Goal: Information Seeking & Learning: Learn about a topic

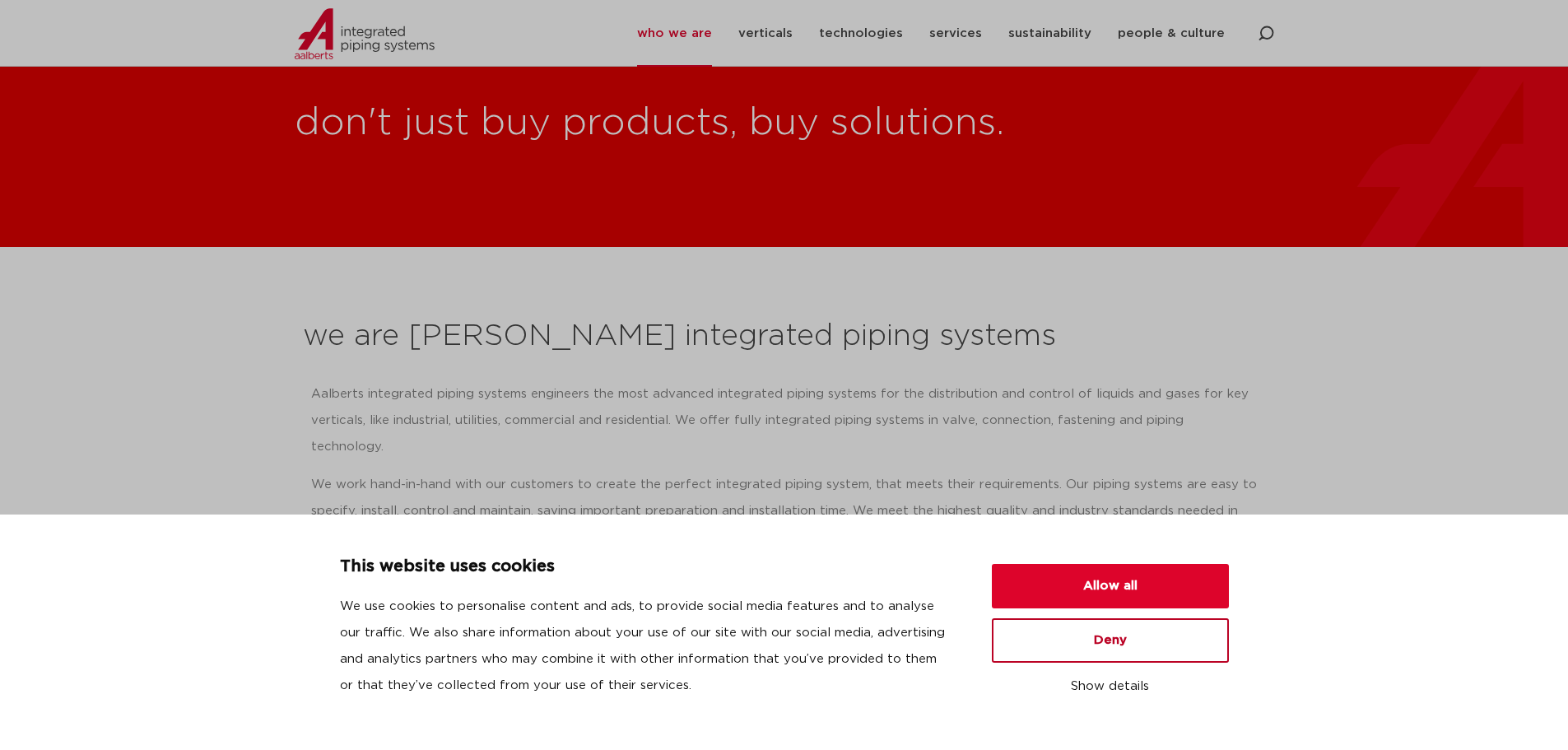
scroll to position [329, 0]
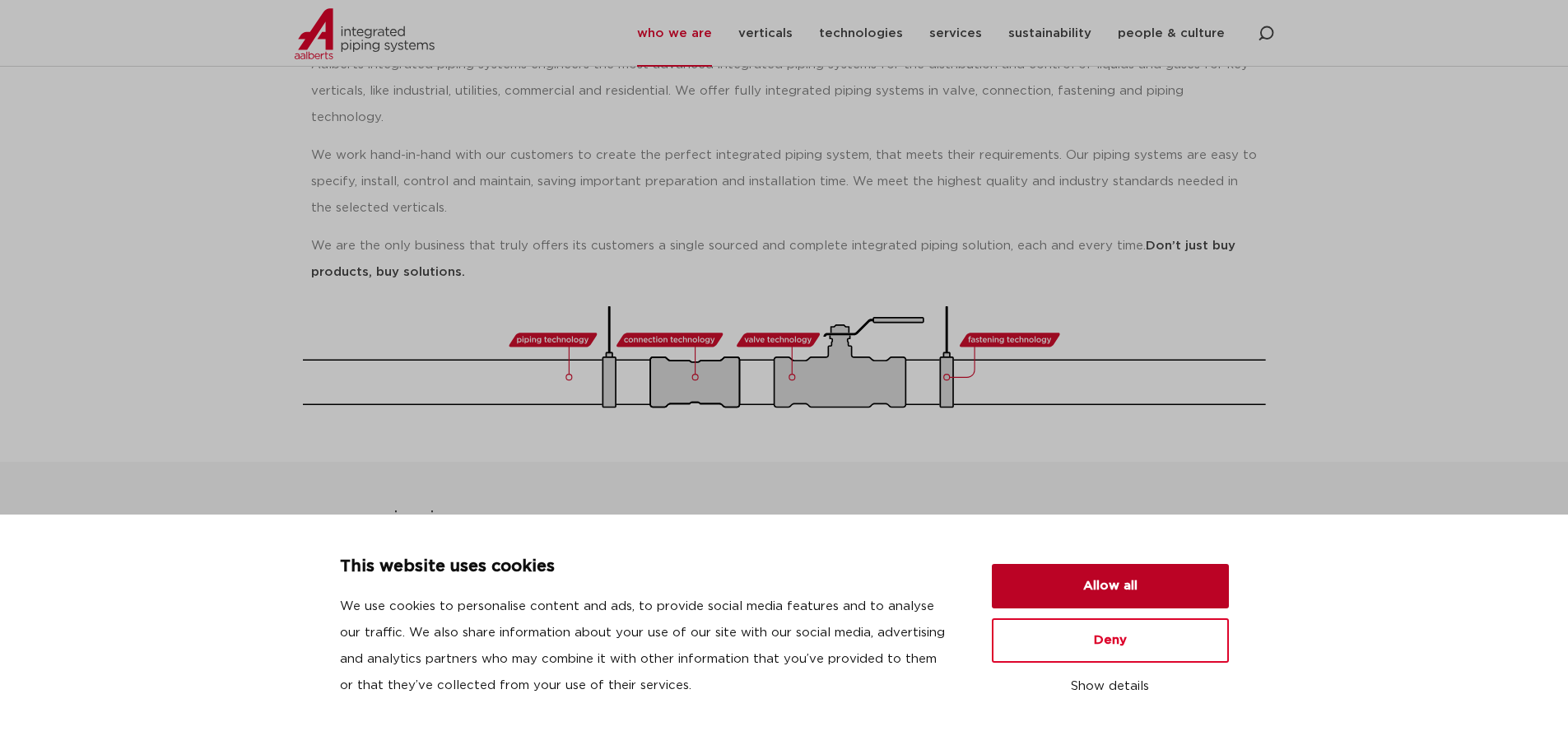
click at [1118, 592] on button "Allow all" at bounding box center [1111, 585] width 237 height 44
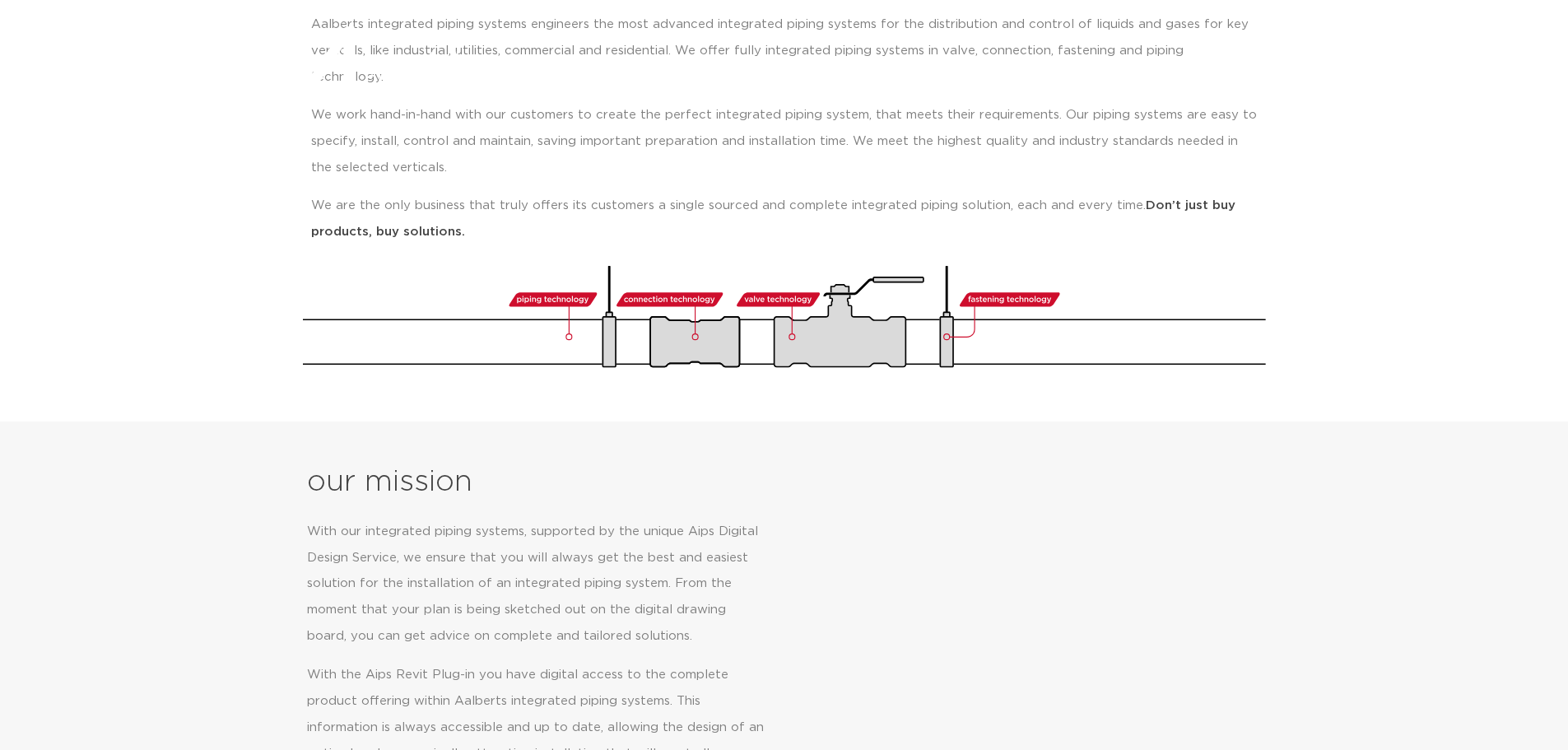
scroll to position [0, 0]
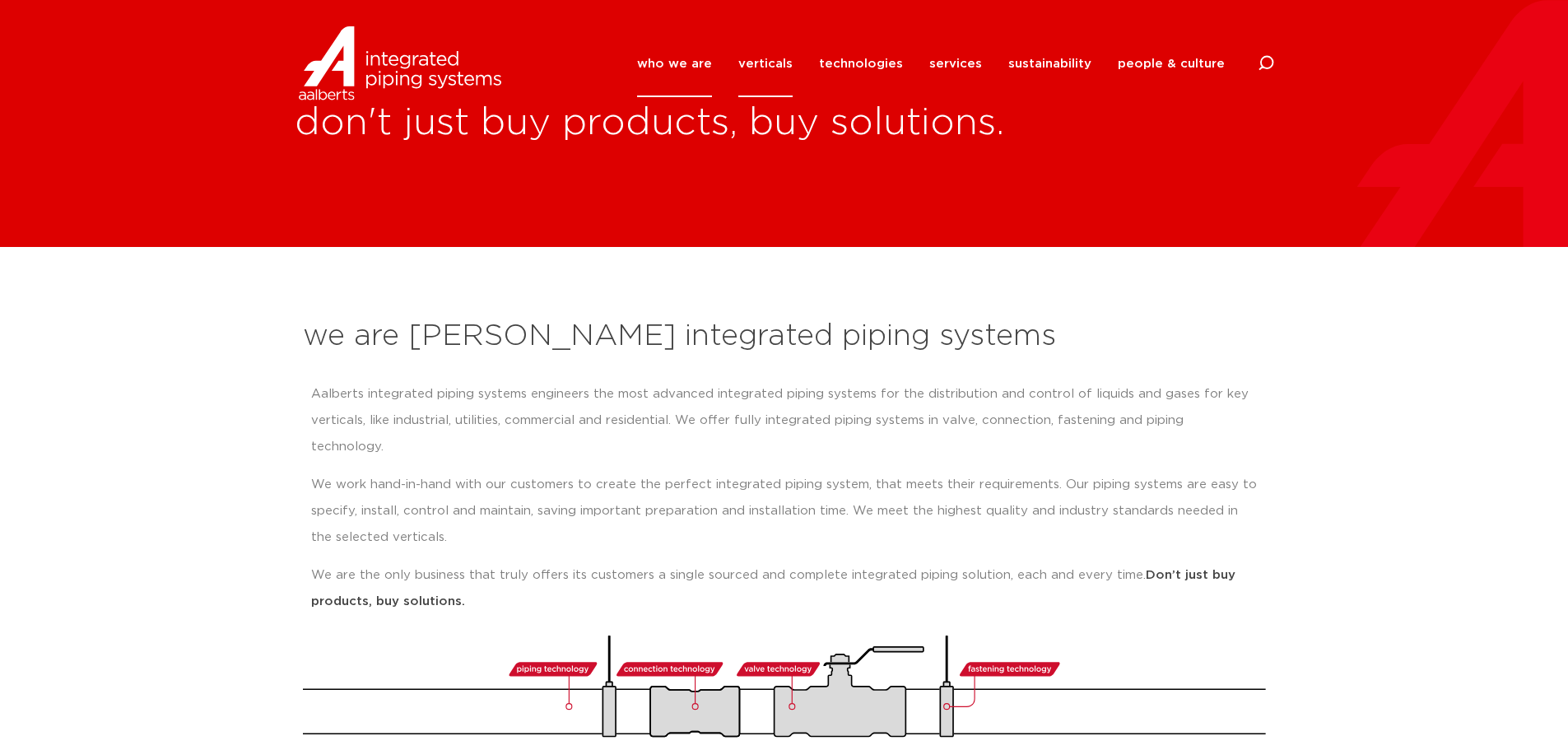
click at [792, 57] on link "verticals" at bounding box center [765, 63] width 55 height 67
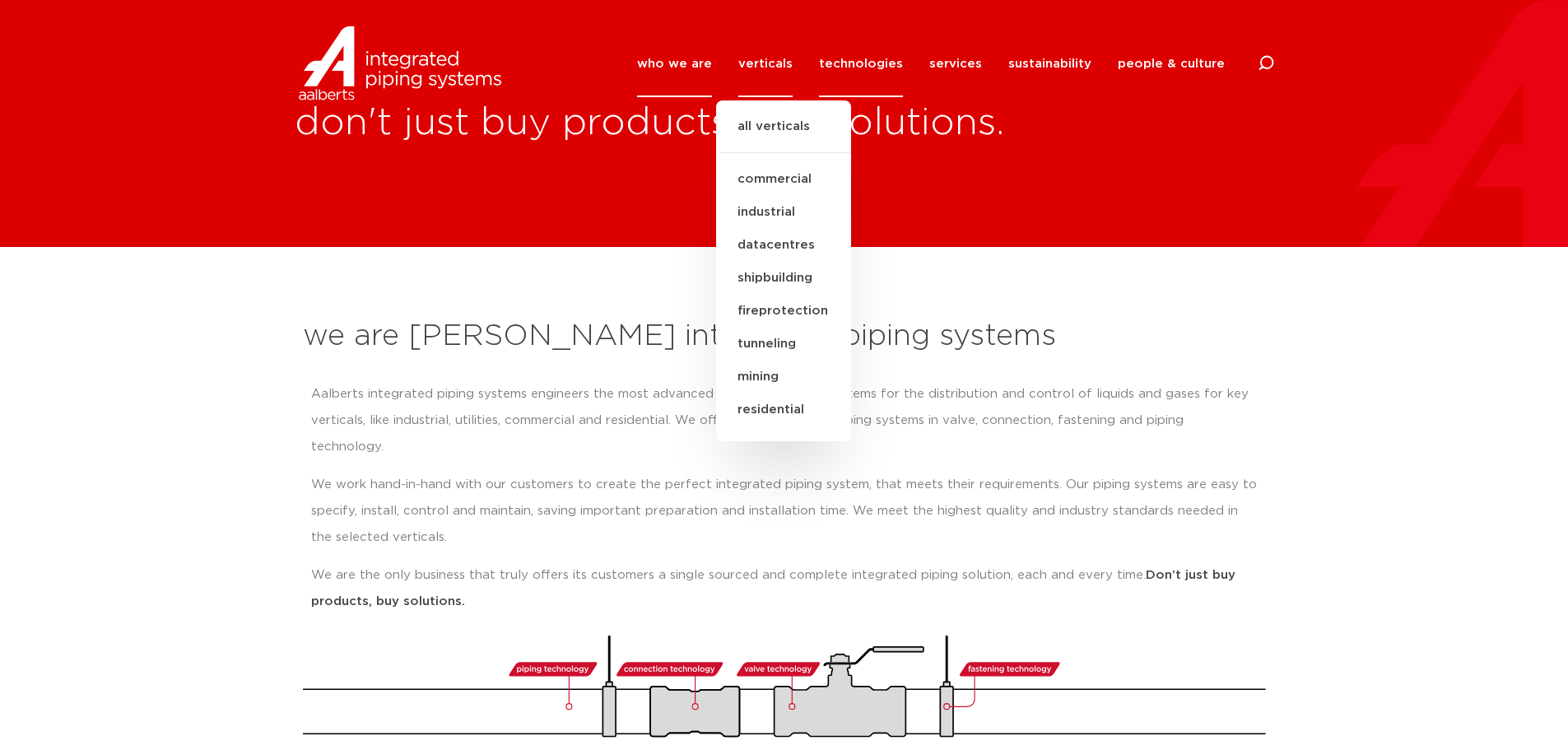
click at [869, 58] on link "technologies" at bounding box center [861, 63] width 84 height 67
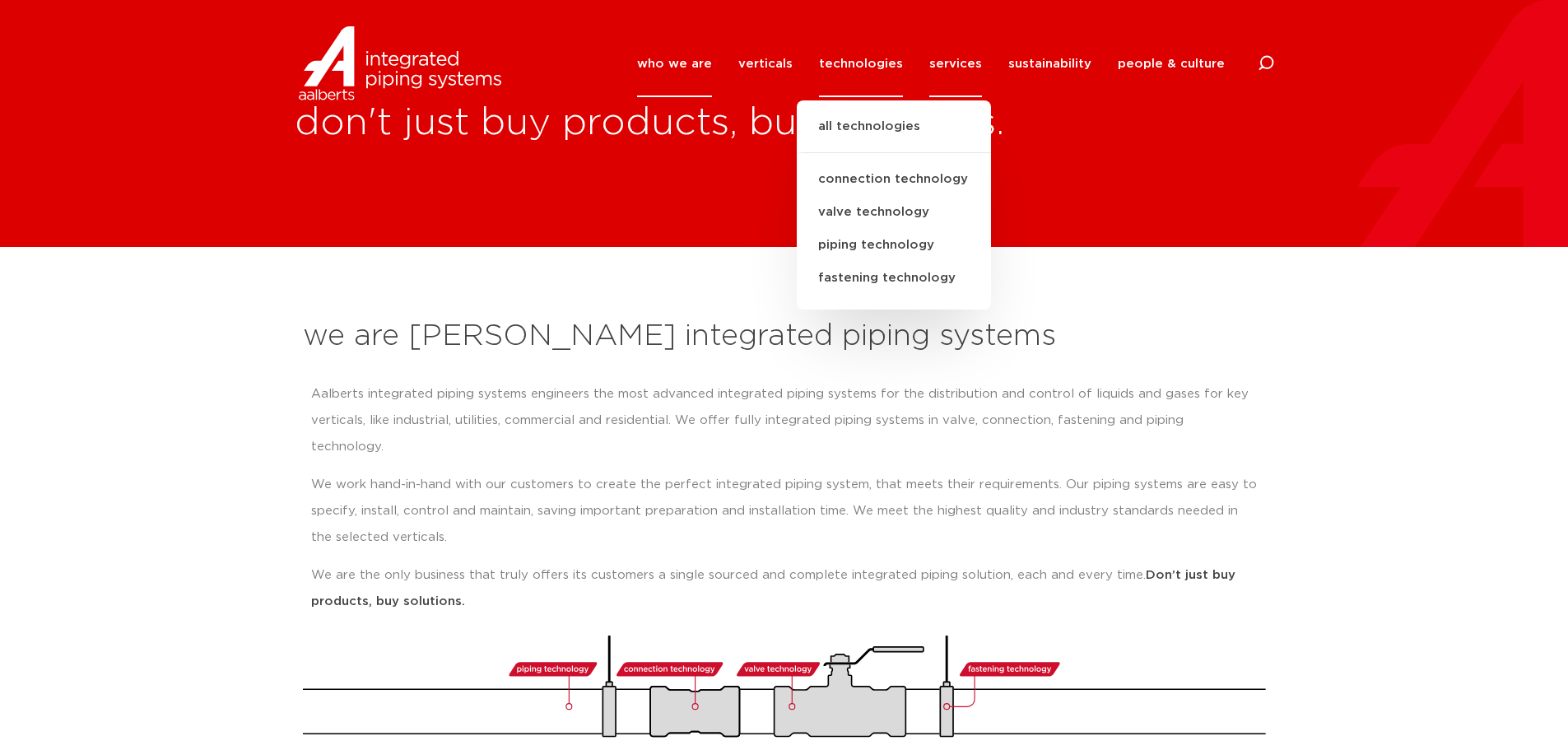
click at [954, 60] on link "services" at bounding box center [956, 63] width 53 height 67
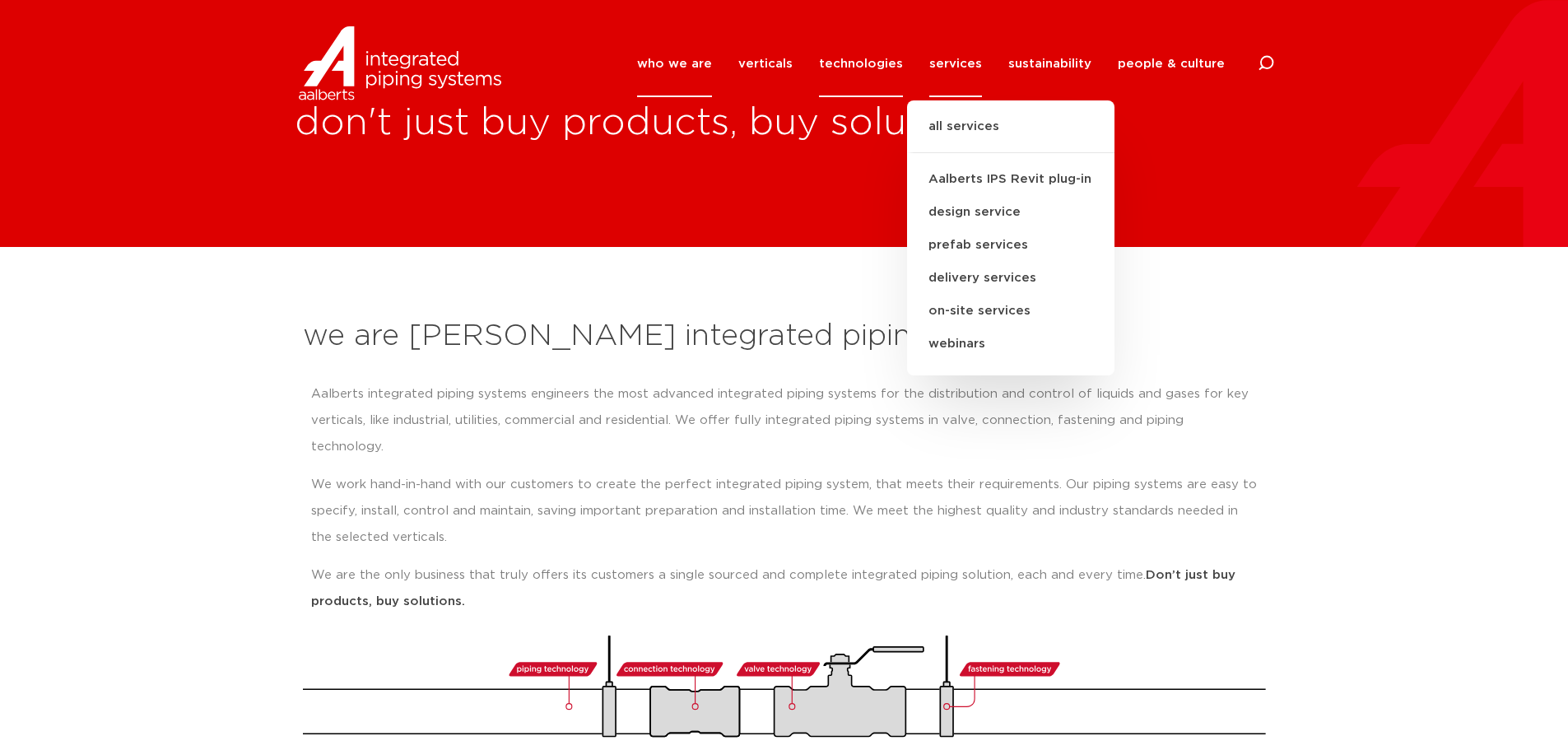
click at [860, 64] on link "technologies" at bounding box center [861, 63] width 84 height 67
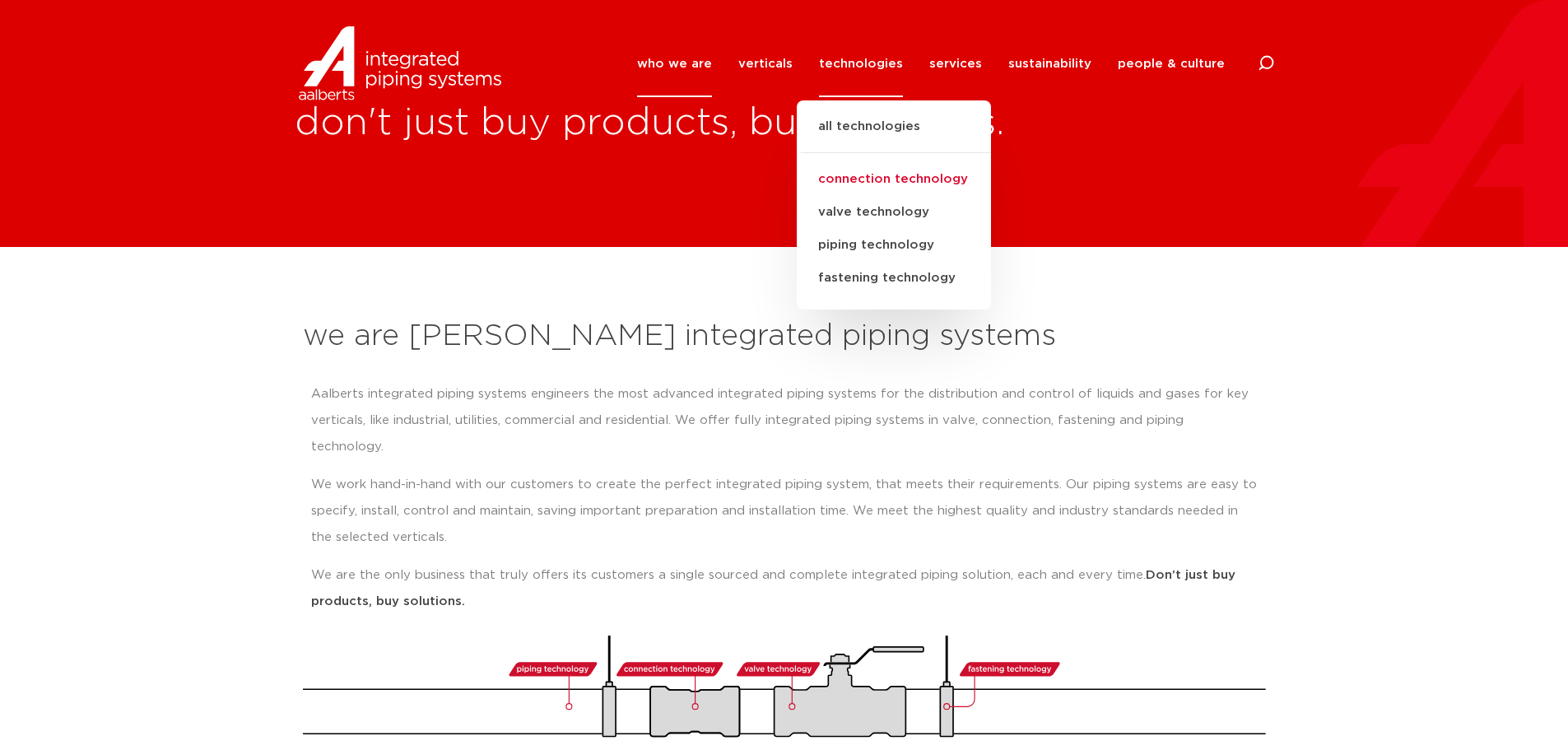
click at [874, 179] on link "connection technology" at bounding box center [894, 179] width 194 height 33
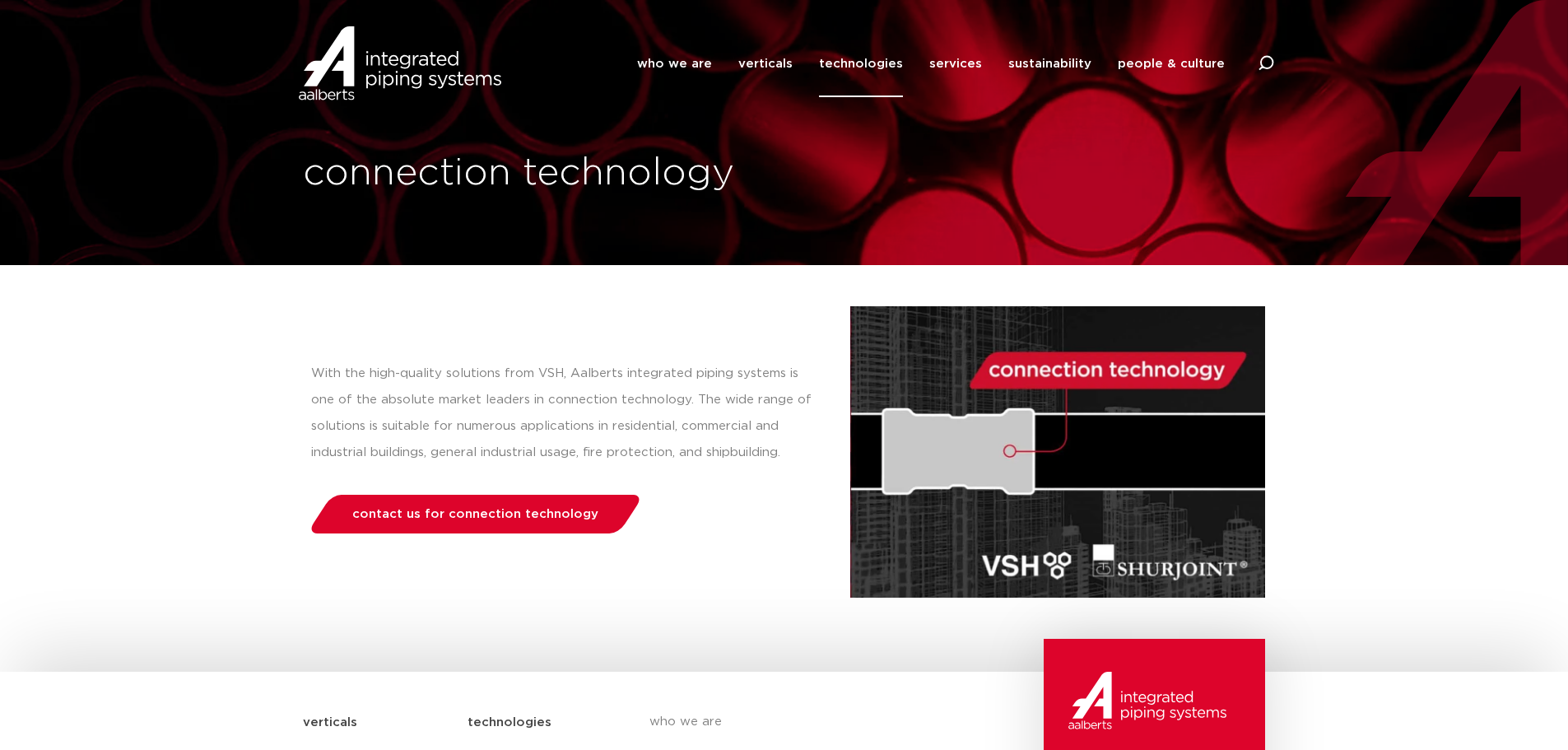
click at [871, 65] on link "technologies" at bounding box center [861, 63] width 84 height 67
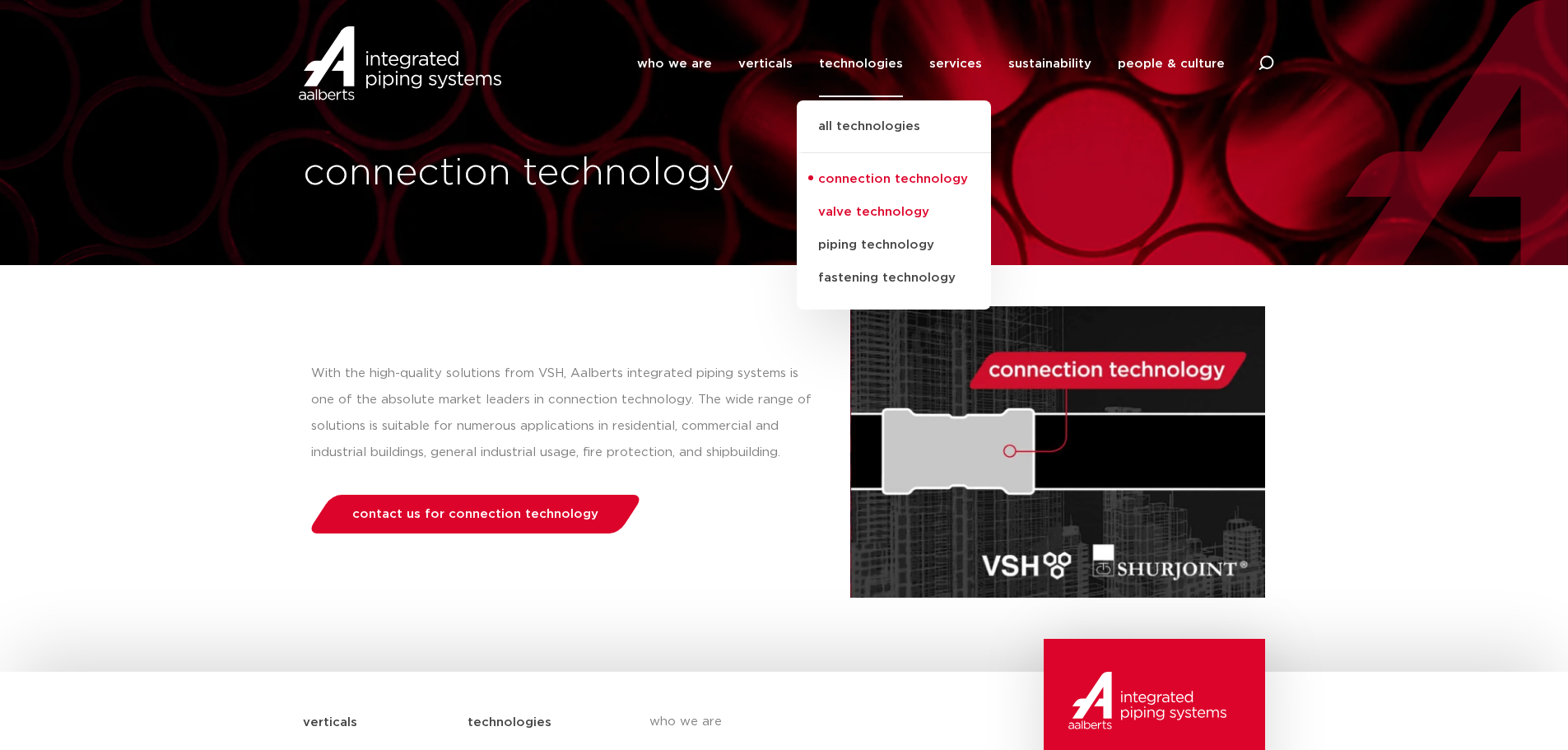
click at [878, 205] on link "valve technology" at bounding box center [894, 212] width 194 height 33
